Goal: Navigation & Orientation: Find specific page/section

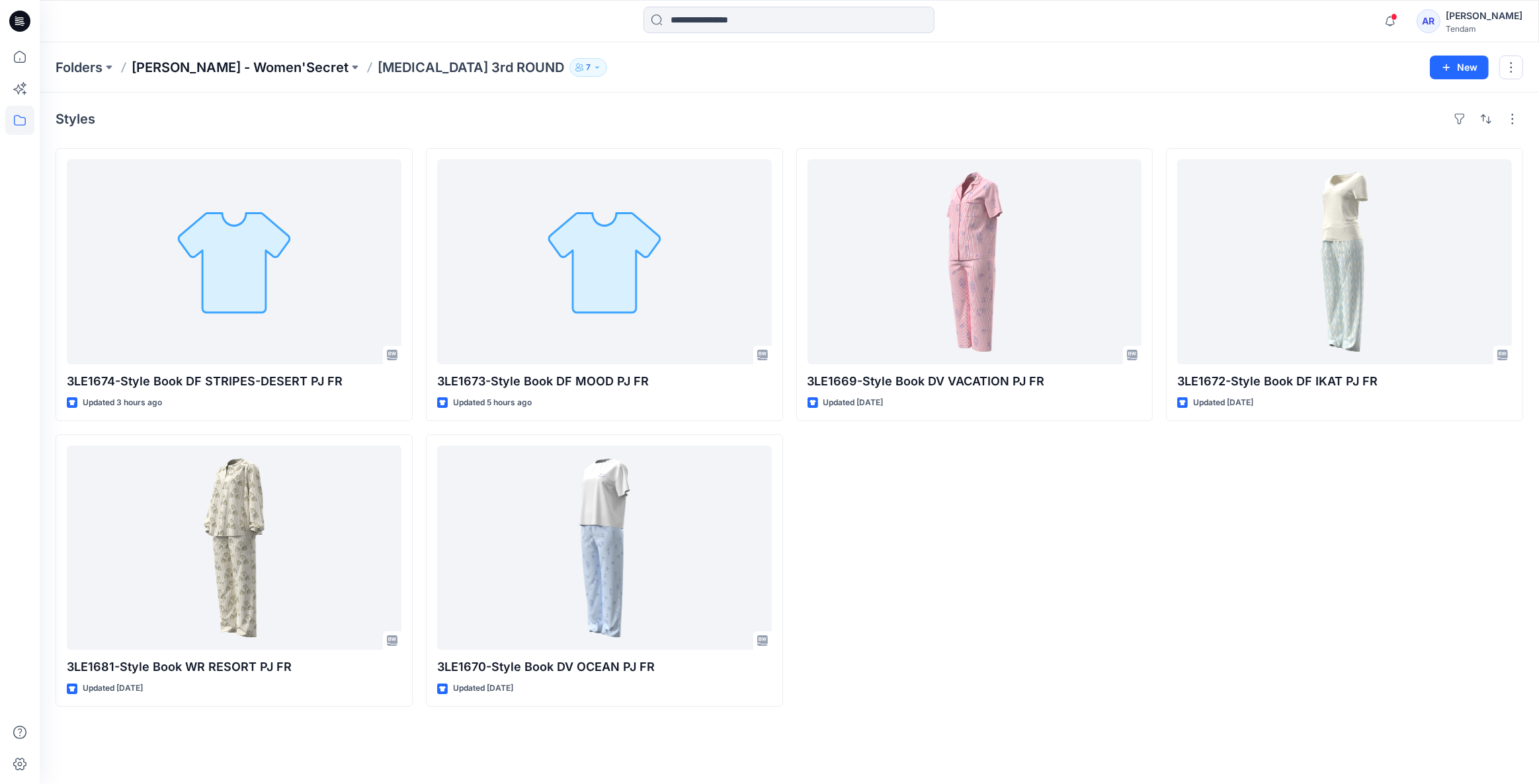
click at [217, 67] on p "[PERSON_NAME] - Women'Secret" at bounding box center [239, 67] width 217 height 18
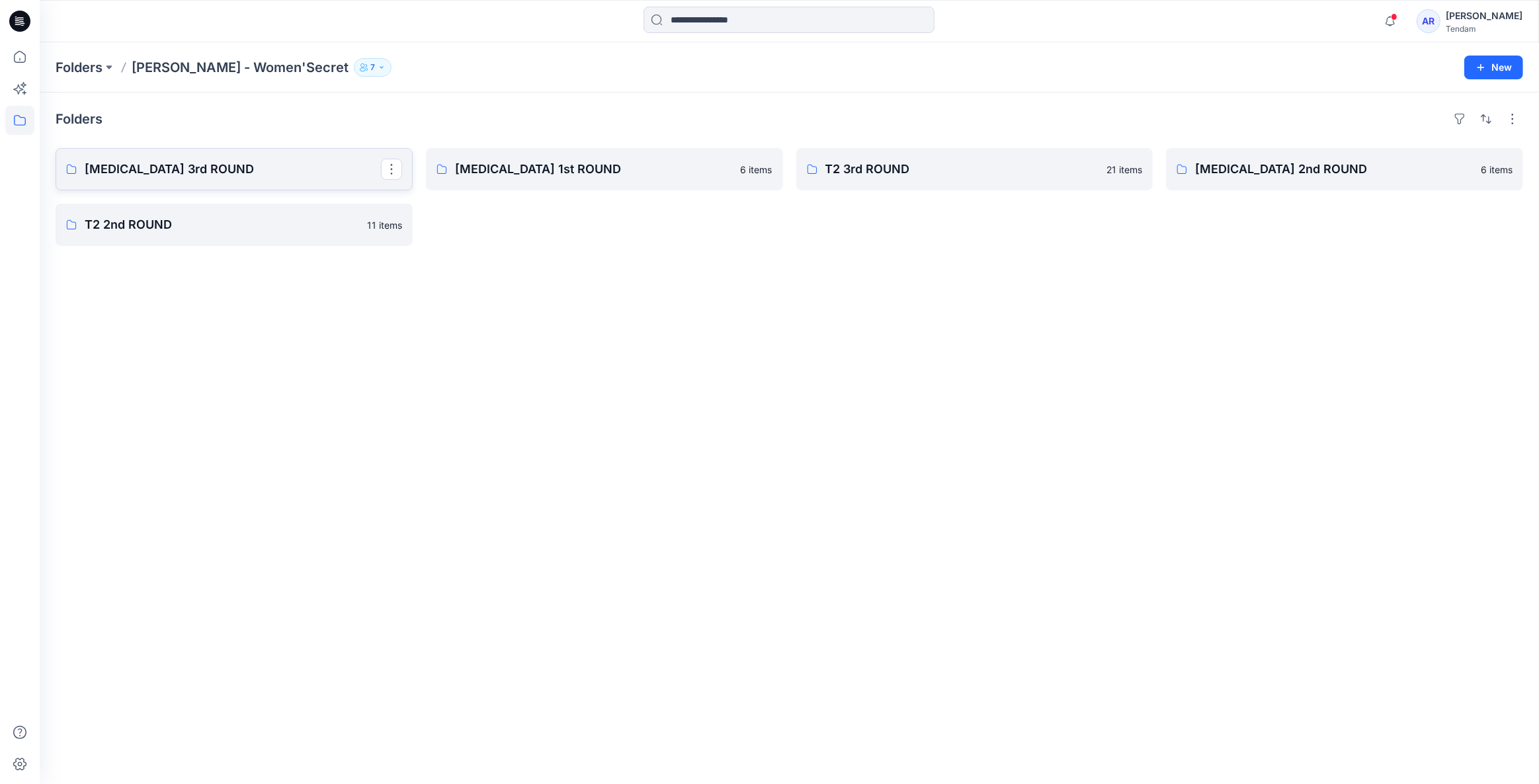
click at [205, 163] on p "[MEDICAL_DATA] 3rd ROUND" at bounding box center [233, 169] width 296 height 18
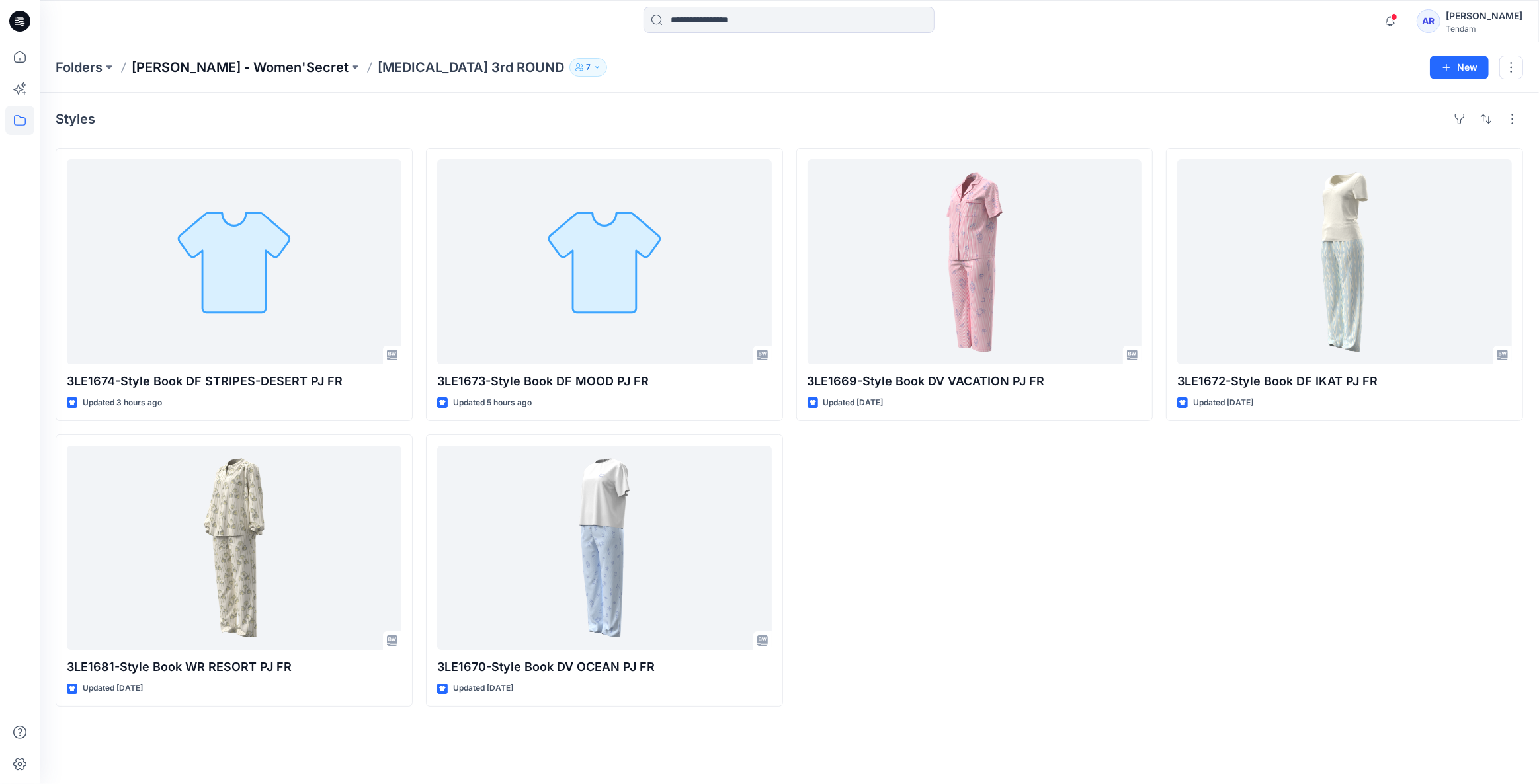
click at [194, 61] on p "[PERSON_NAME] - Women'Secret" at bounding box center [239, 67] width 217 height 18
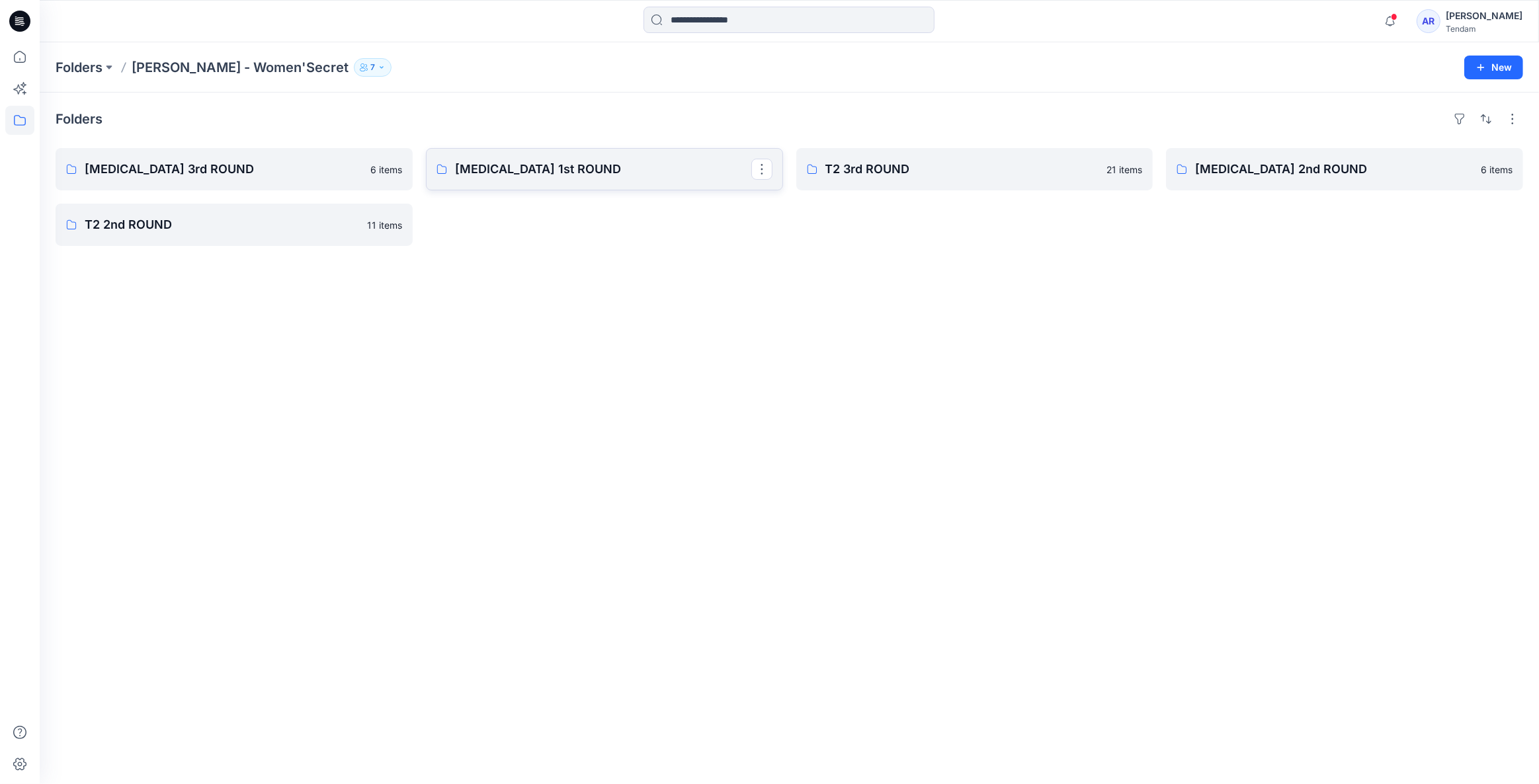
click at [572, 173] on p "[MEDICAL_DATA] 1st ROUND" at bounding box center [603, 169] width 296 height 18
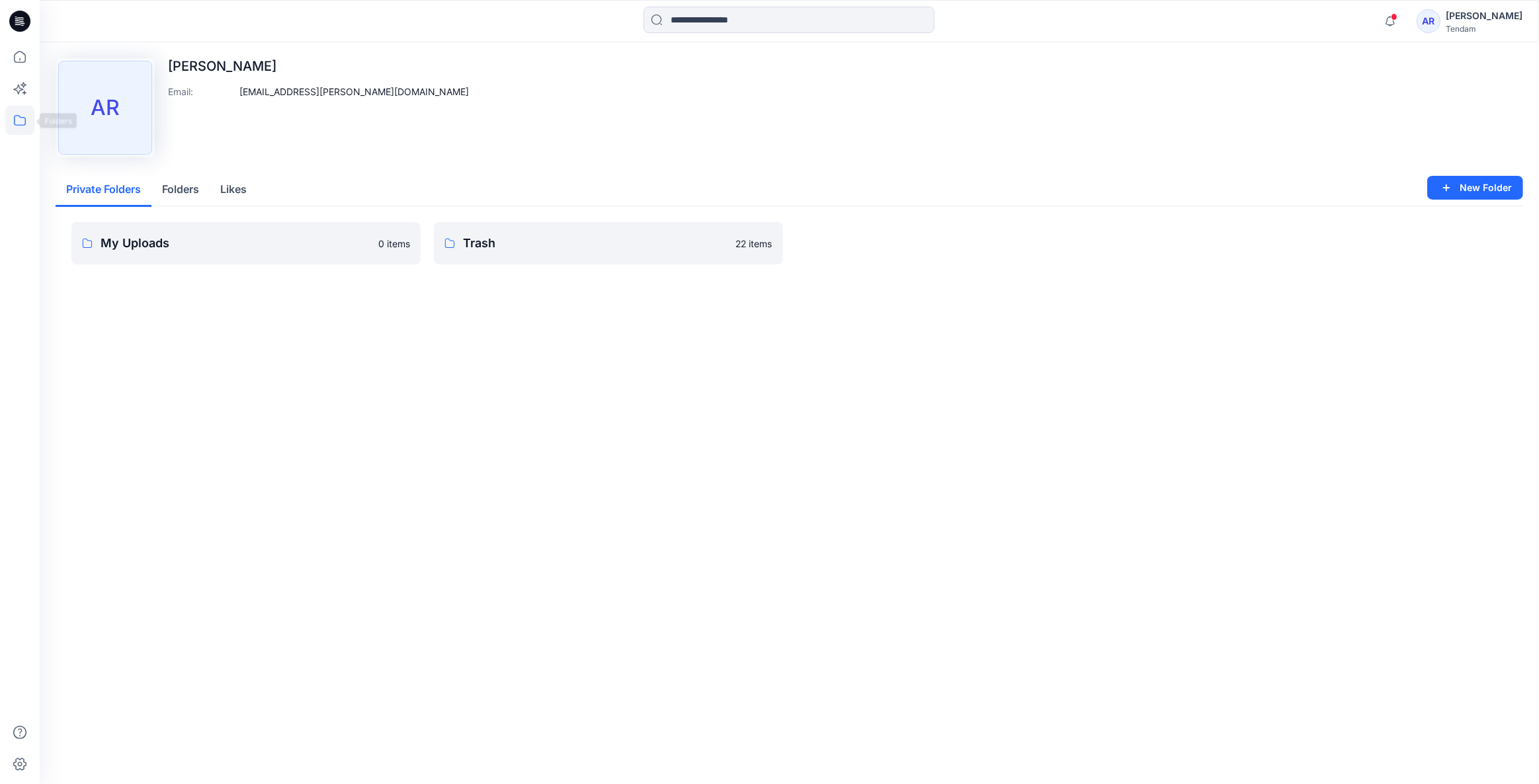
click at [19, 122] on icon at bounding box center [19, 120] width 29 height 29
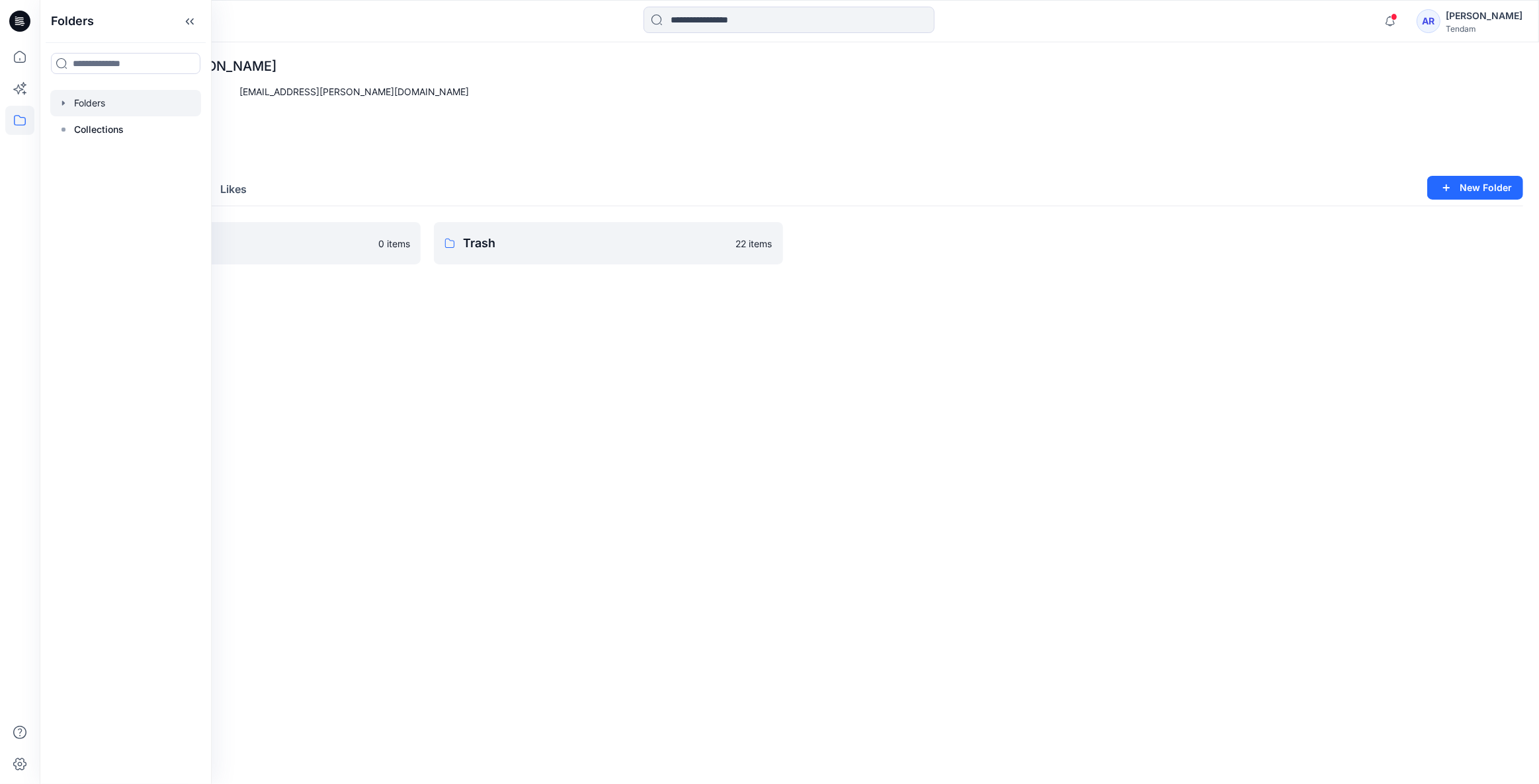
click at [112, 105] on div at bounding box center [126, 103] width 151 height 27
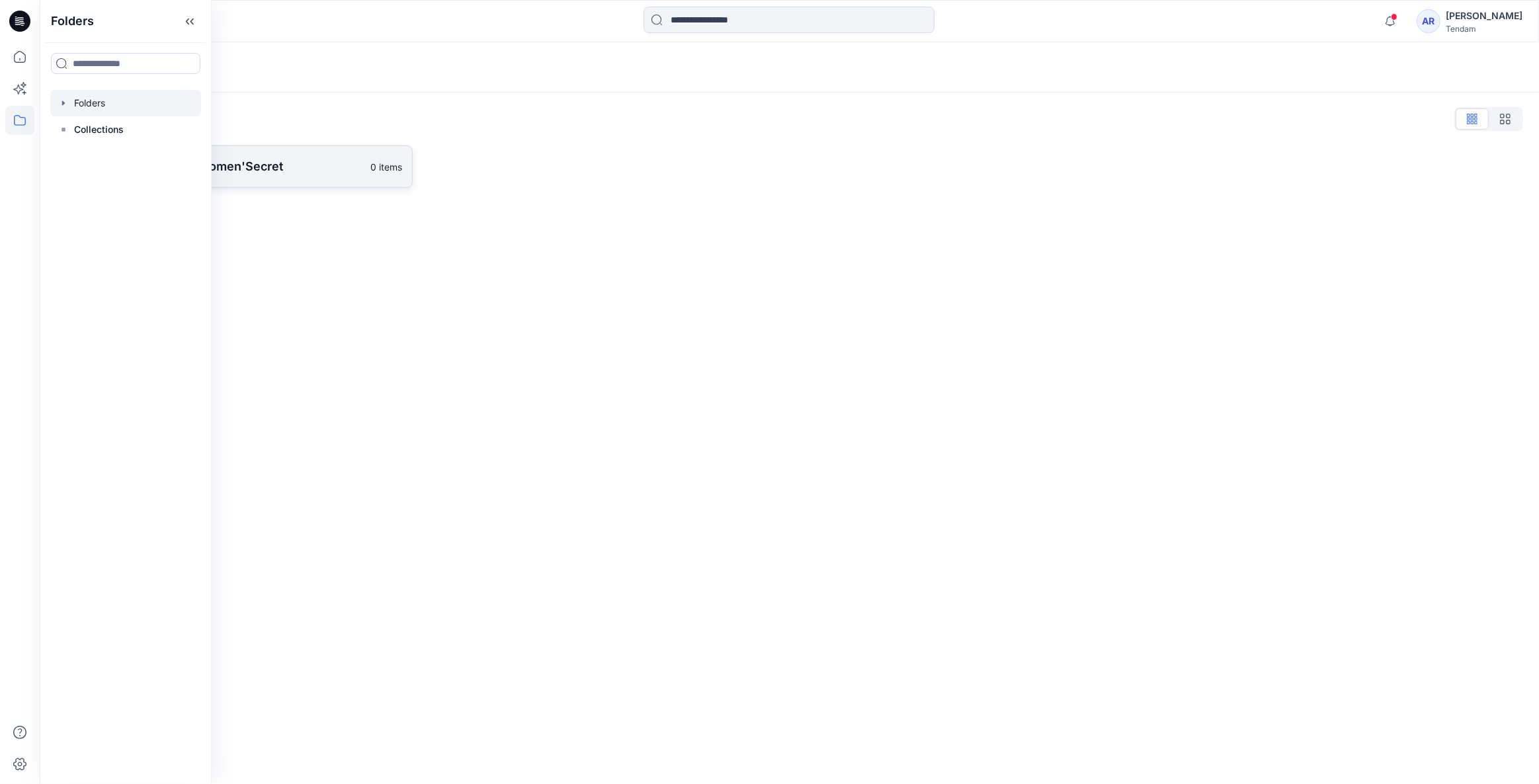
click at [237, 166] on p "[PERSON_NAME] - Women'Secret" at bounding box center [224, 166] width 278 height 18
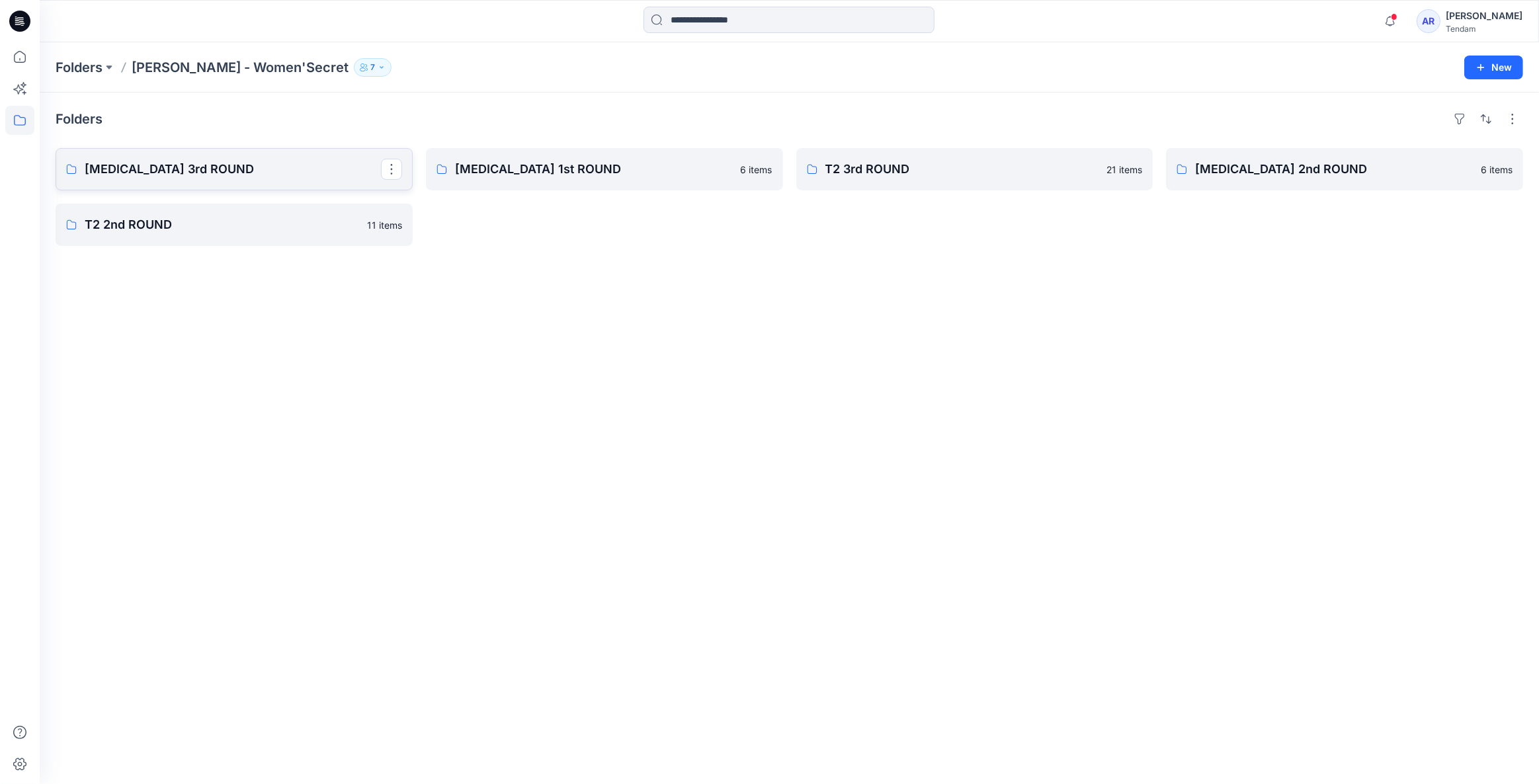
click at [205, 167] on p "[MEDICAL_DATA] 3rd ROUND" at bounding box center [233, 169] width 296 height 18
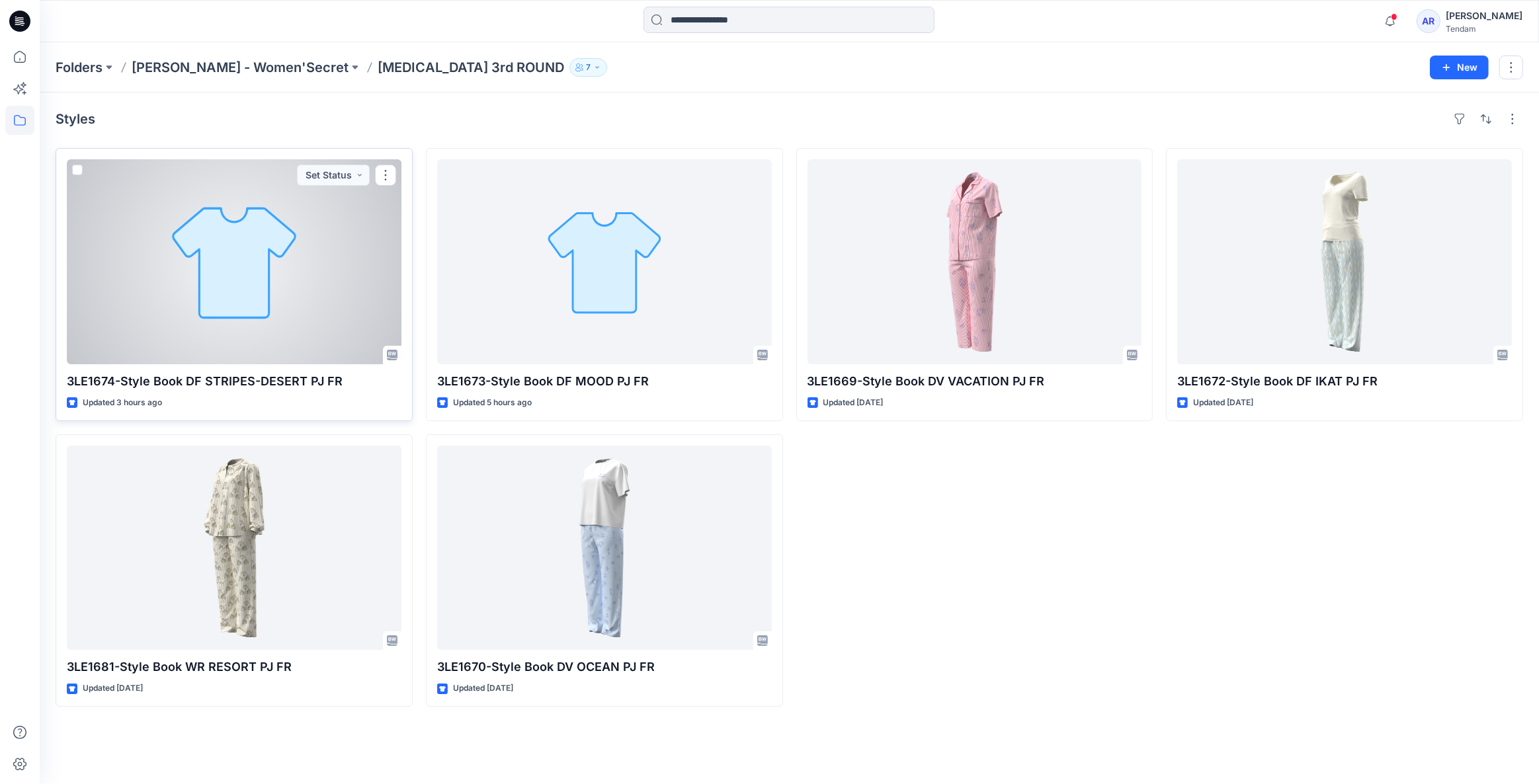
click at [204, 324] on div at bounding box center [234, 262] width 335 height 205
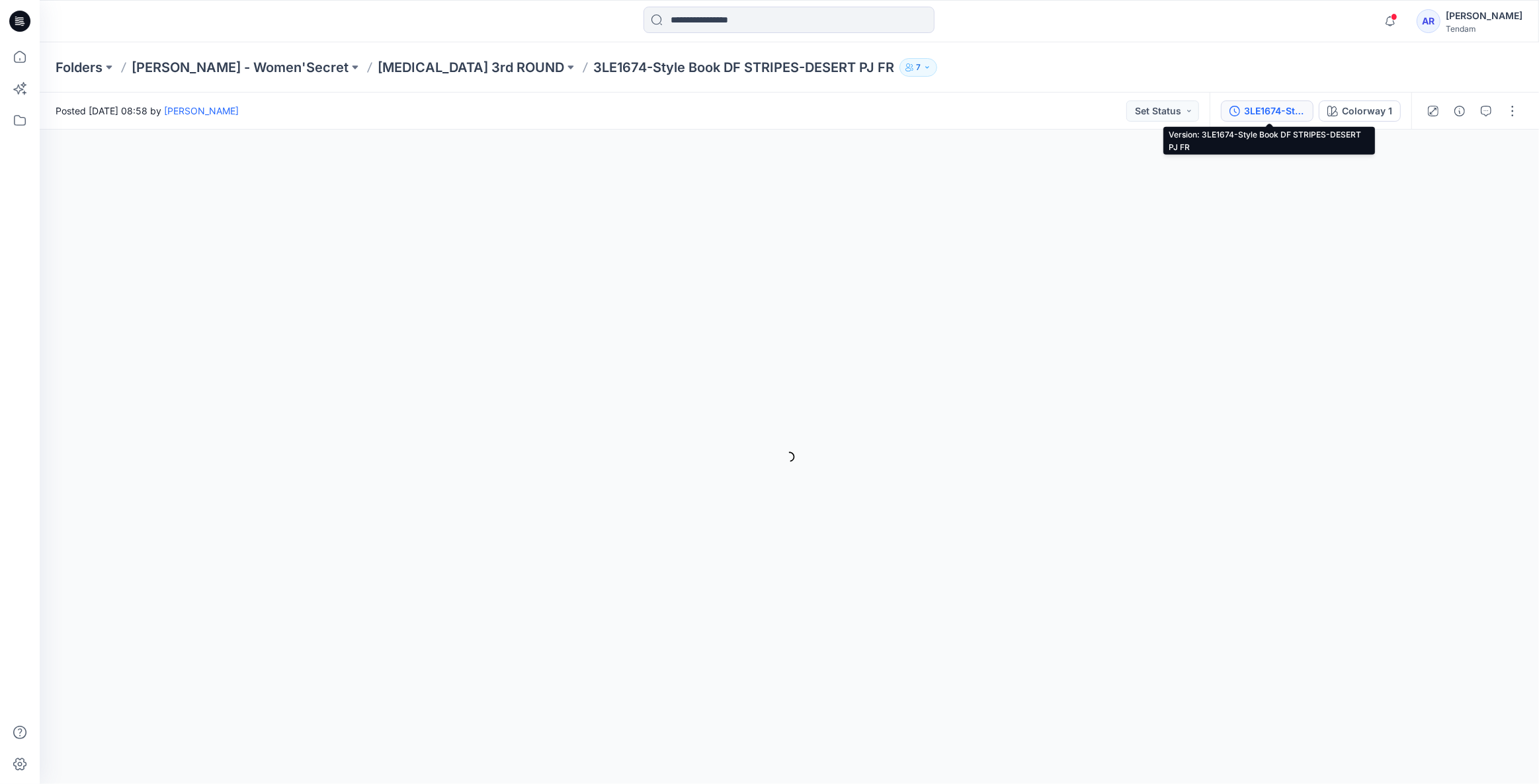
click at [1299, 101] on button "3LE1674-Style Book DF STRIPES-DESERT PJ FR" at bounding box center [1267, 111] width 92 height 21
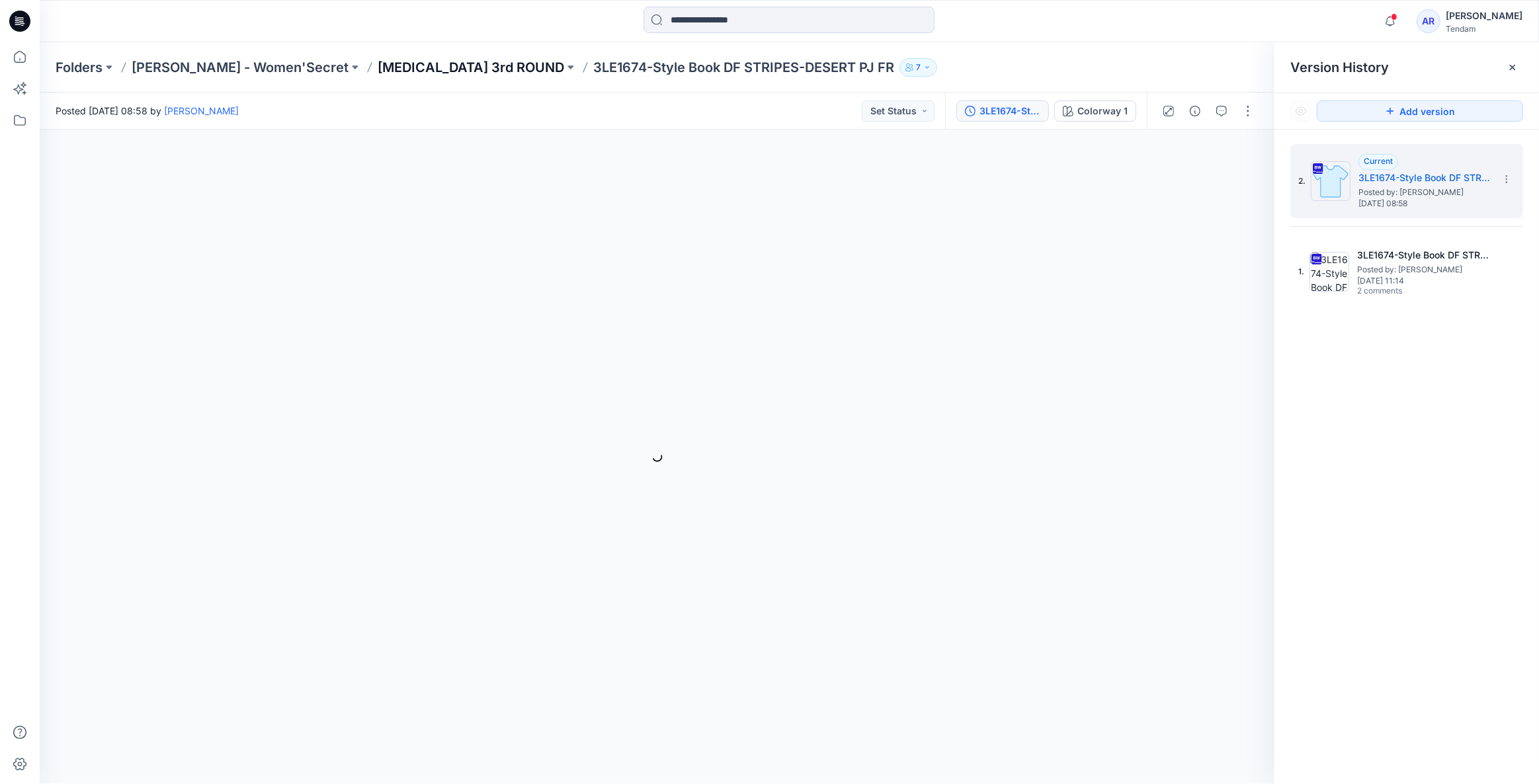
click at [390, 64] on p "[MEDICAL_DATA] 3rd ROUND" at bounding box center [471, 67] width 186 height 18
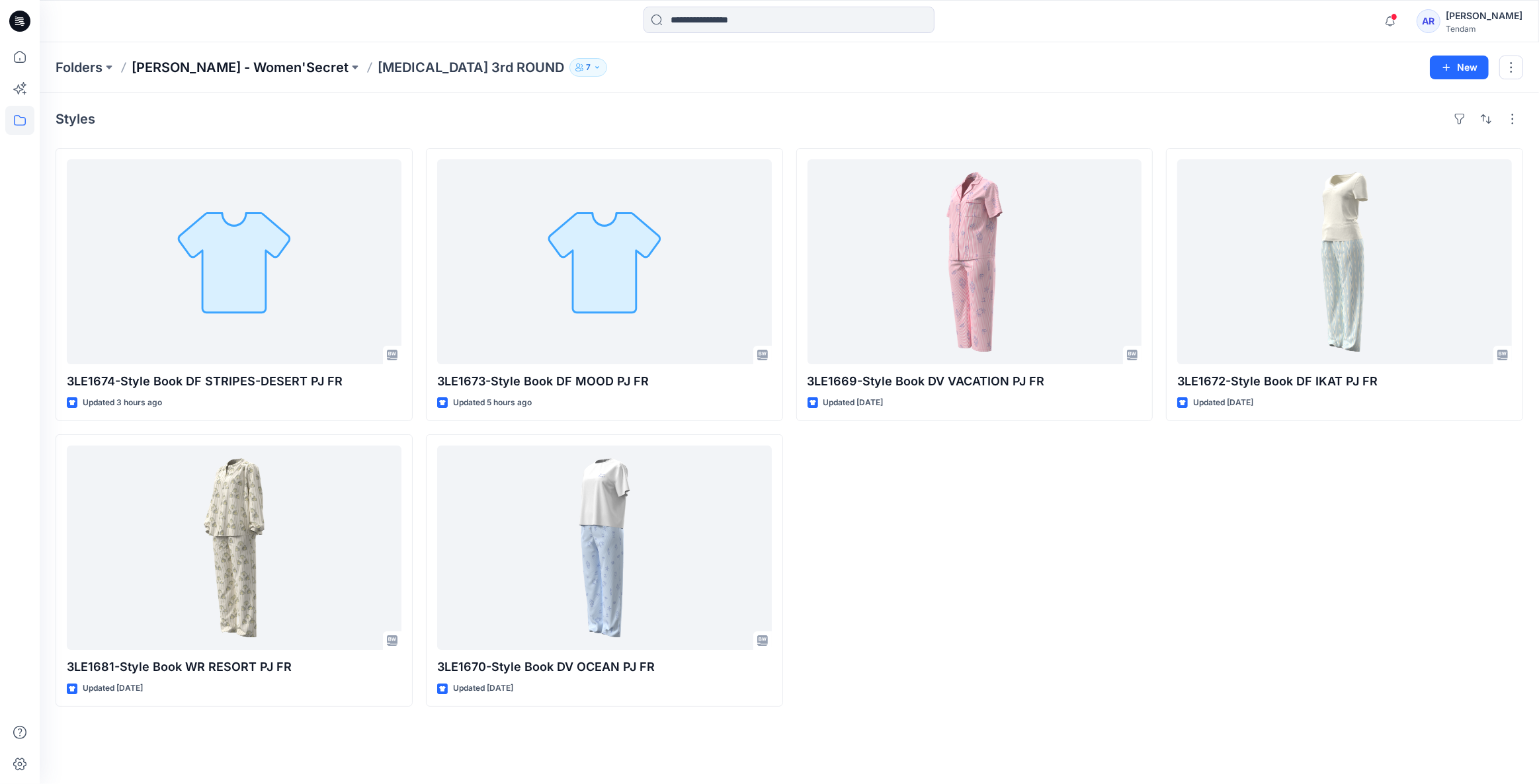
click at [248, 64] on p "[PERSON_NAME] - Women'Secret" at bounding box center [239, 67] width 217 height 18
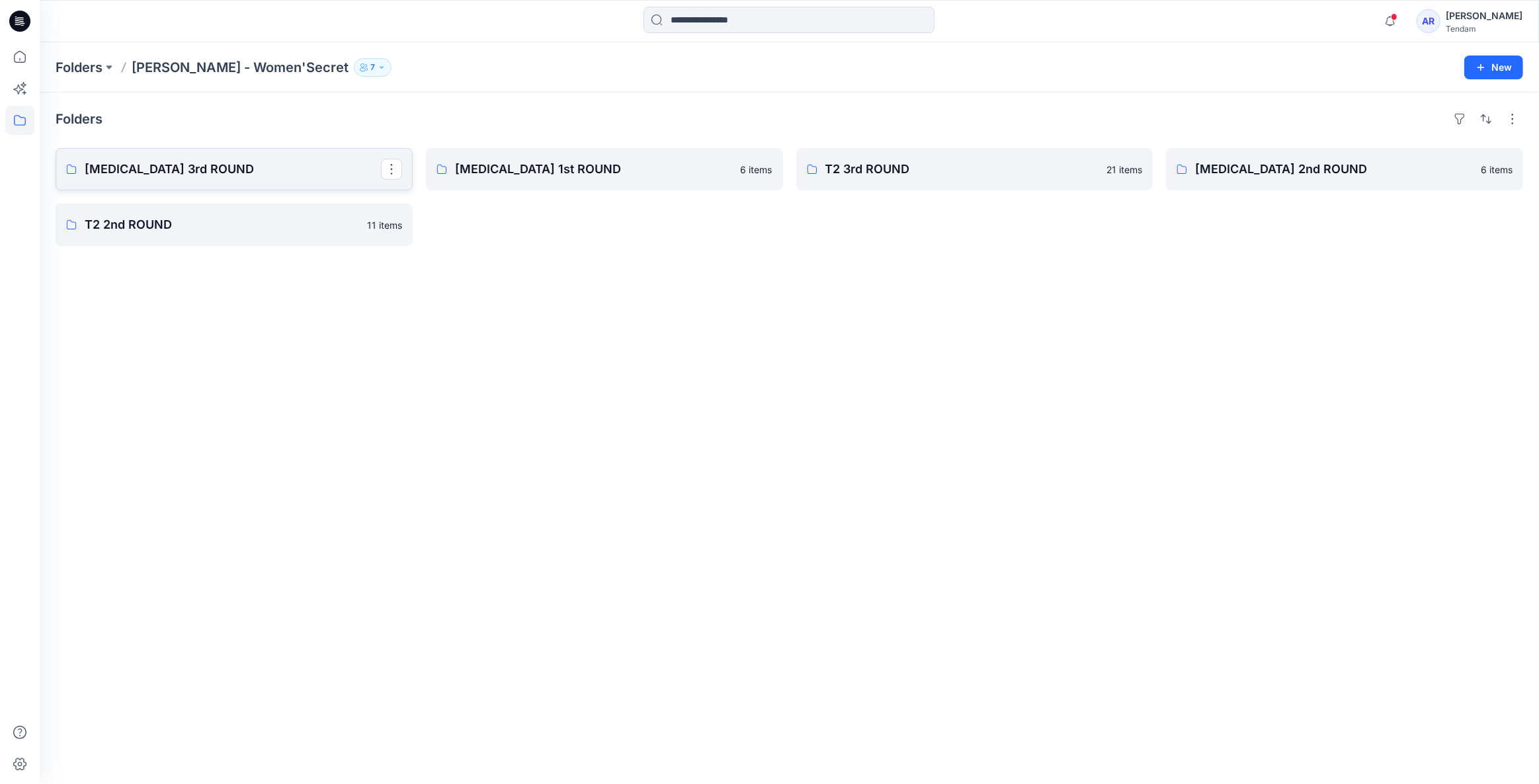
click at [237, 167] on p "[MEDICAL_DATA] 3rd ROUND" at bounding box center [233, 169] width 296 height 18
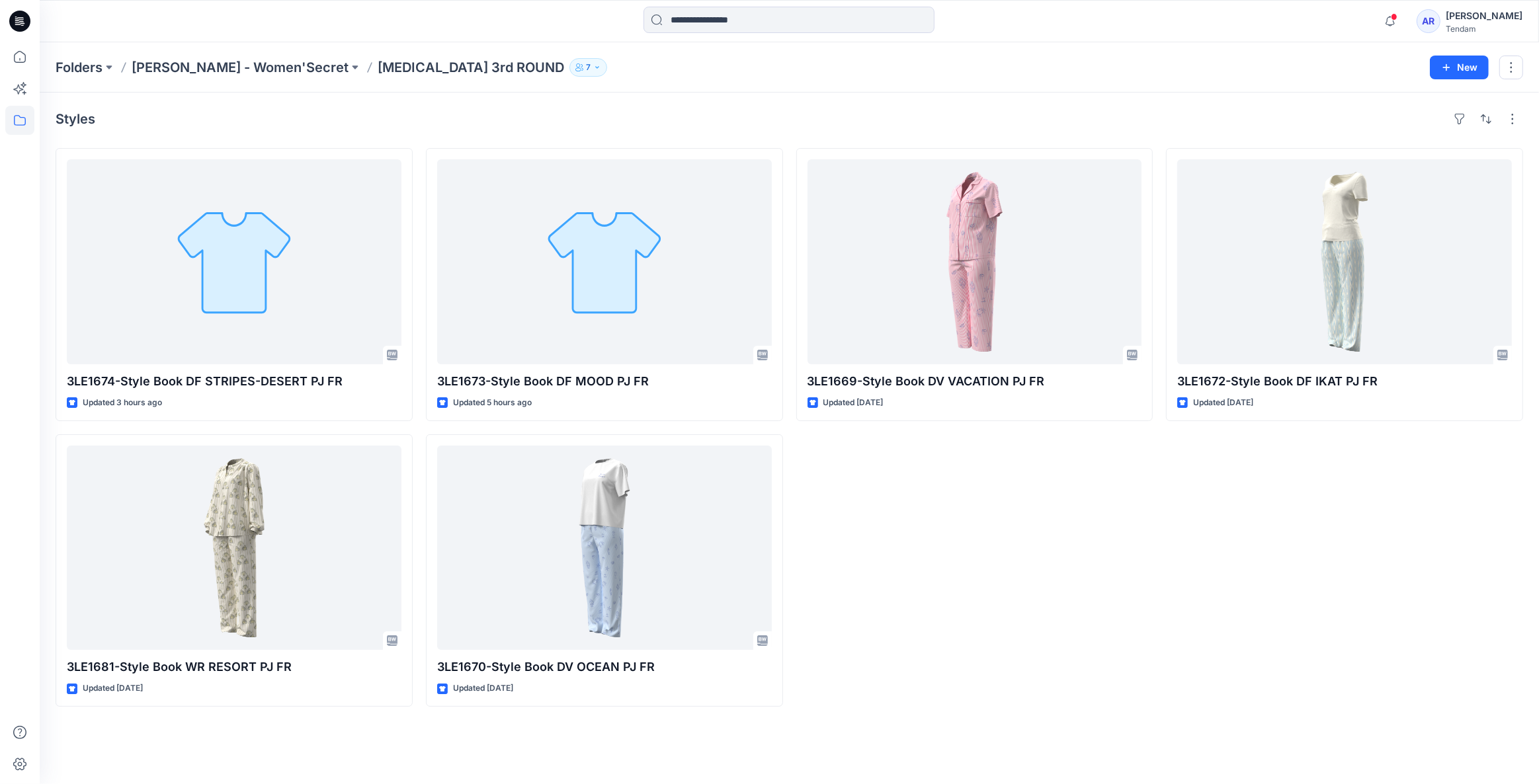
click at [1376, 568] on div "3LE1672-Style Book DF IKAT PJ FR Updated 3 days ago" at bounding box center [1344, 427] width 357 height 559
click at [220, 61] on p "[PERSON_NAME] - Women'Secret" at bounding box center [239, 67] width 217 height 18
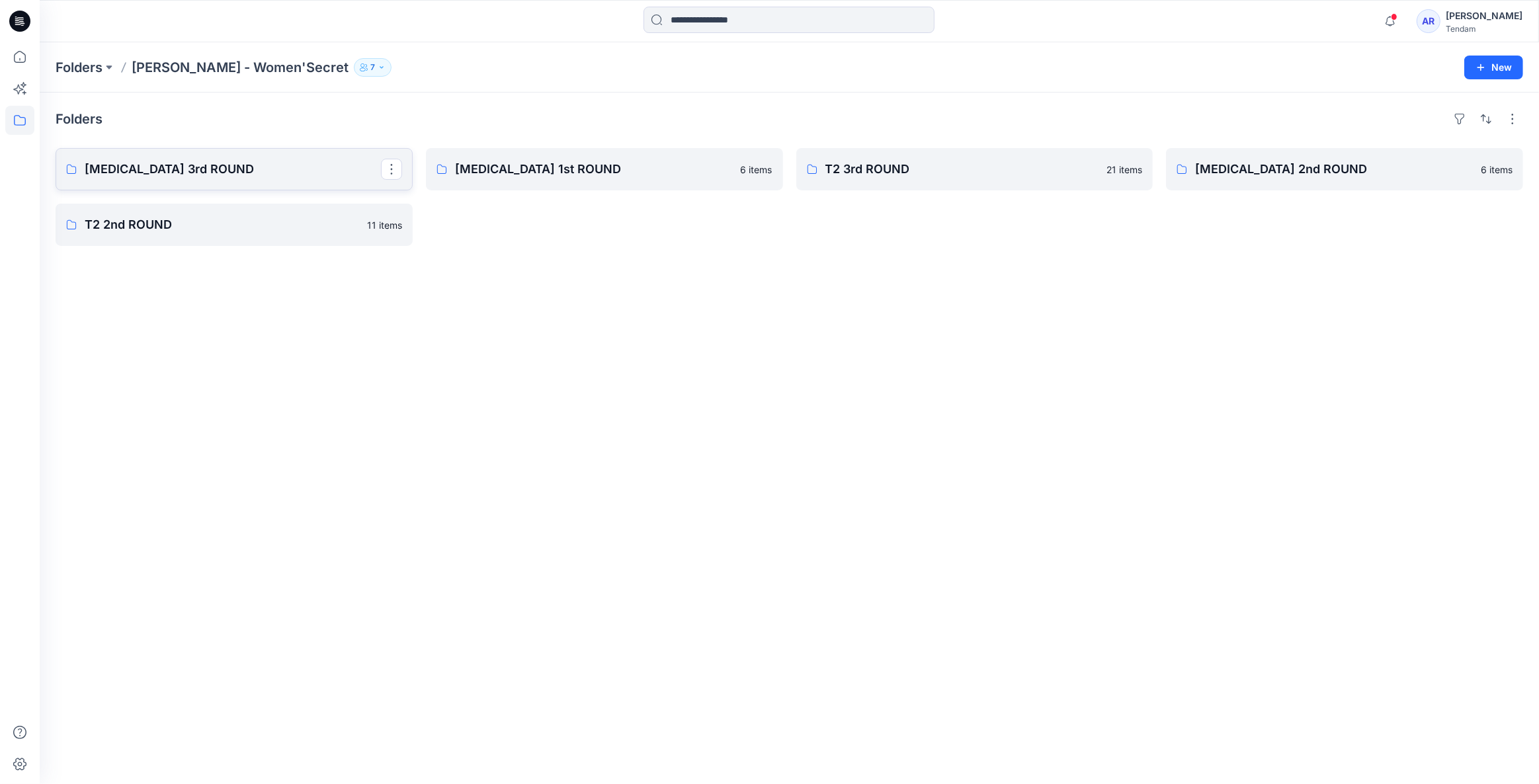
click at [159, 156] on link "[MEDICAL_DATA] 3rd ROUND" at bounding box center [234, 168] width 357 height 42
